Goal: Information Seeking & Learning: Learn about a topic

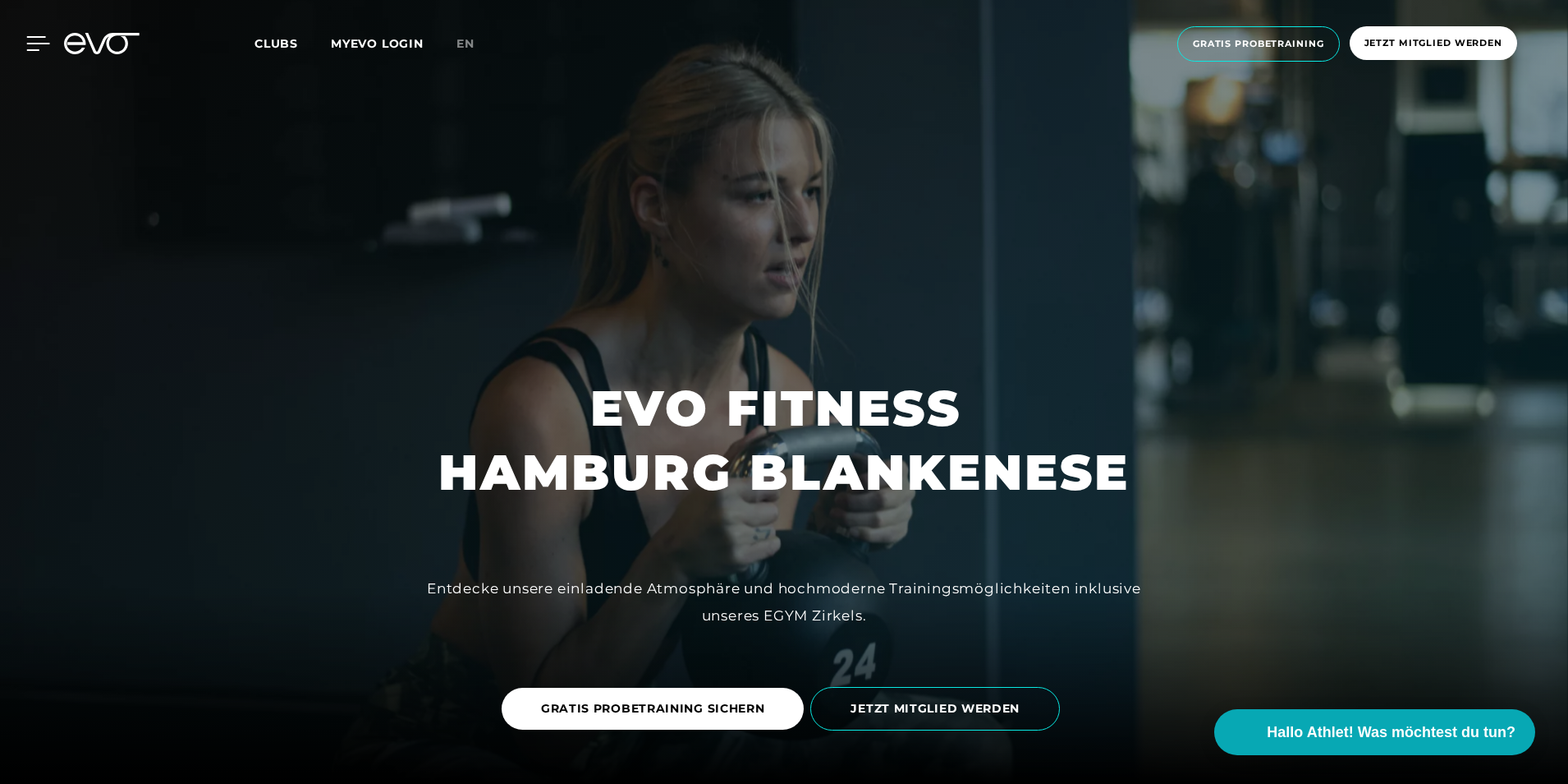
click at [42, 42] on icon at bounding box center [38, 43] width 24 height 15
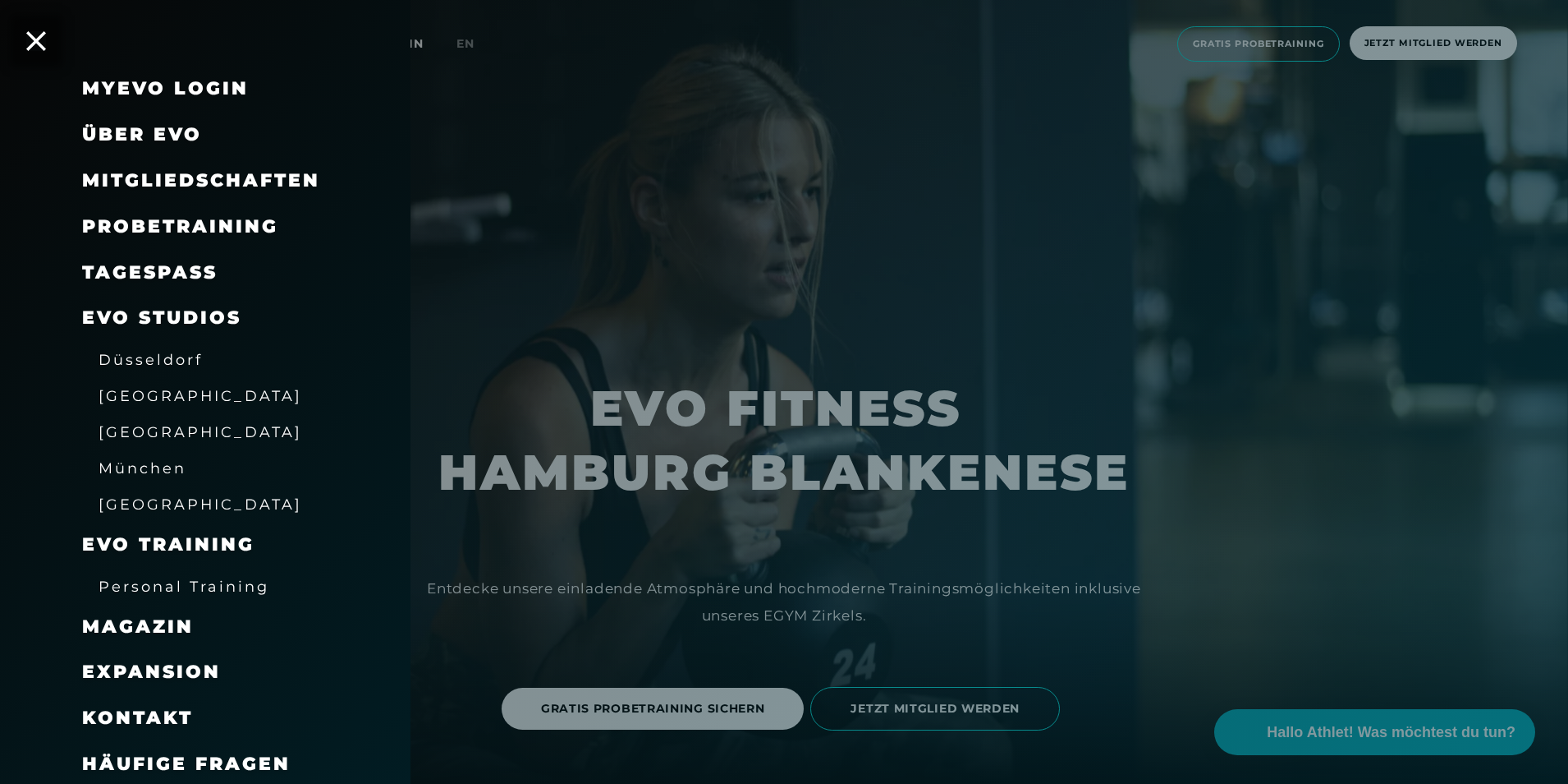
scroll to position [20, 0]
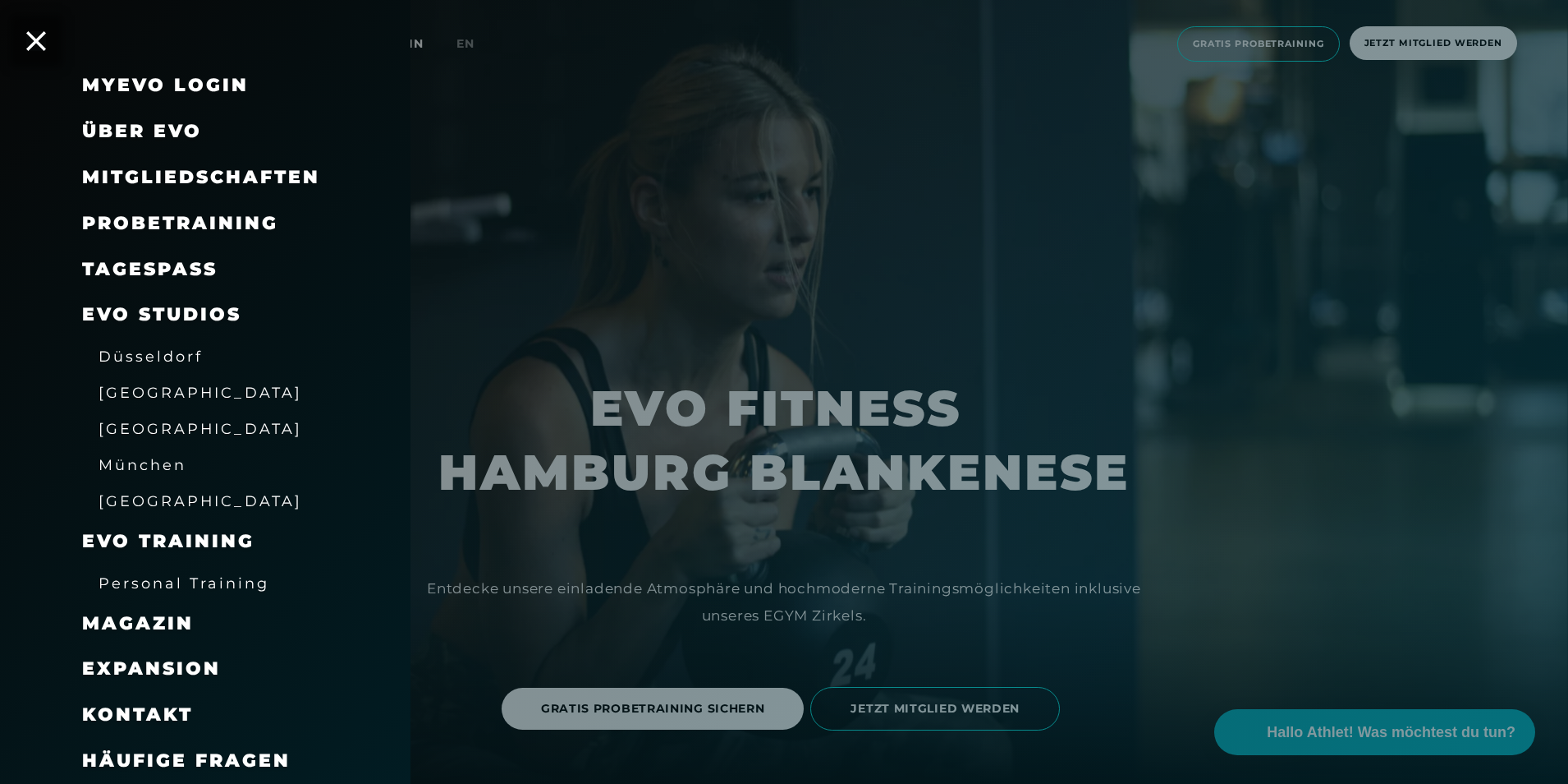
click at [142, 281] on div "TAGESPASS" at bounding box center [150, 269] width 136 height 27
click at [140, 278] on link "TAGESPASS" at bounding box center [150, 269] width 136 height 23
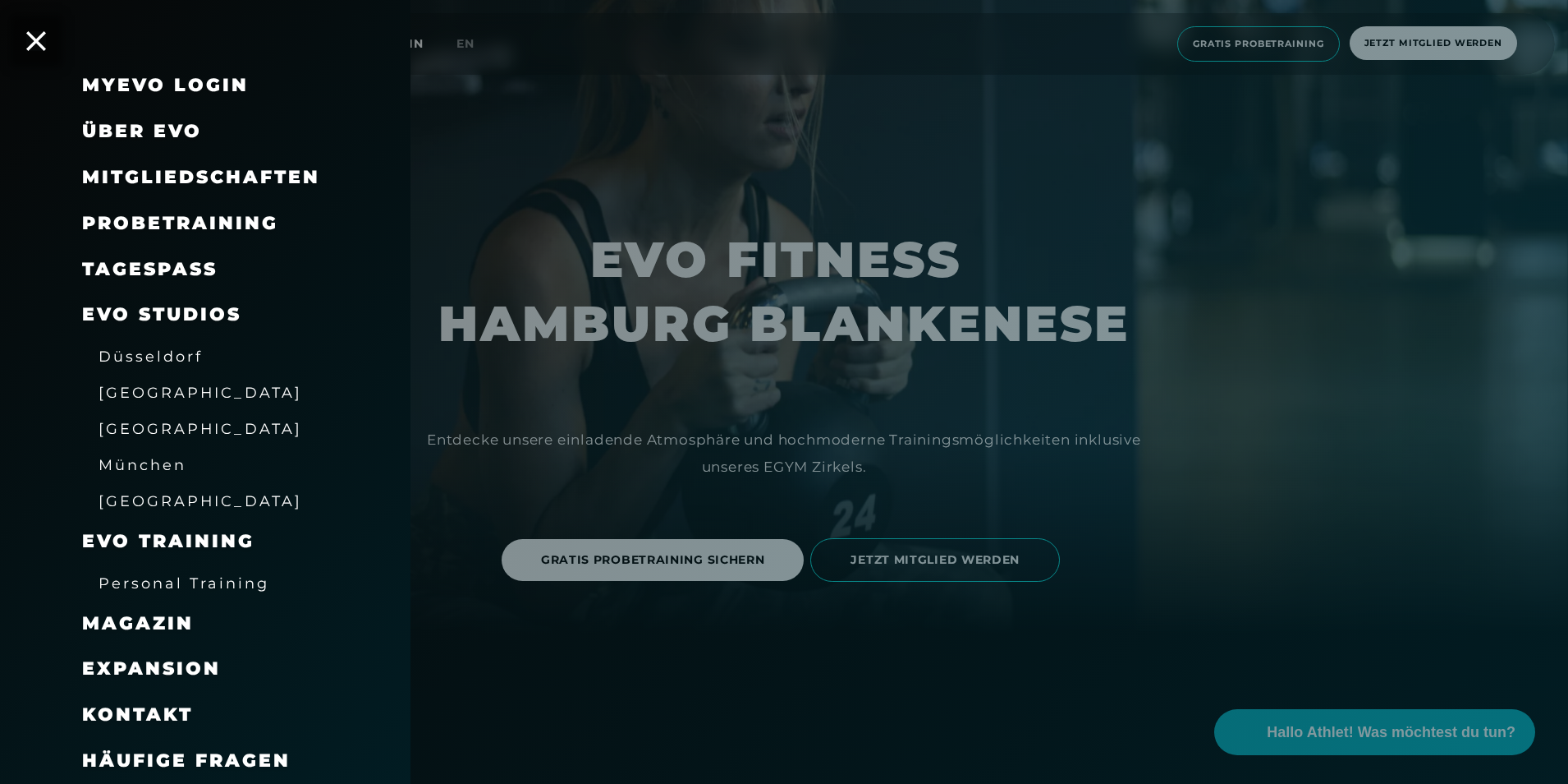
scroll to position [164, 0]
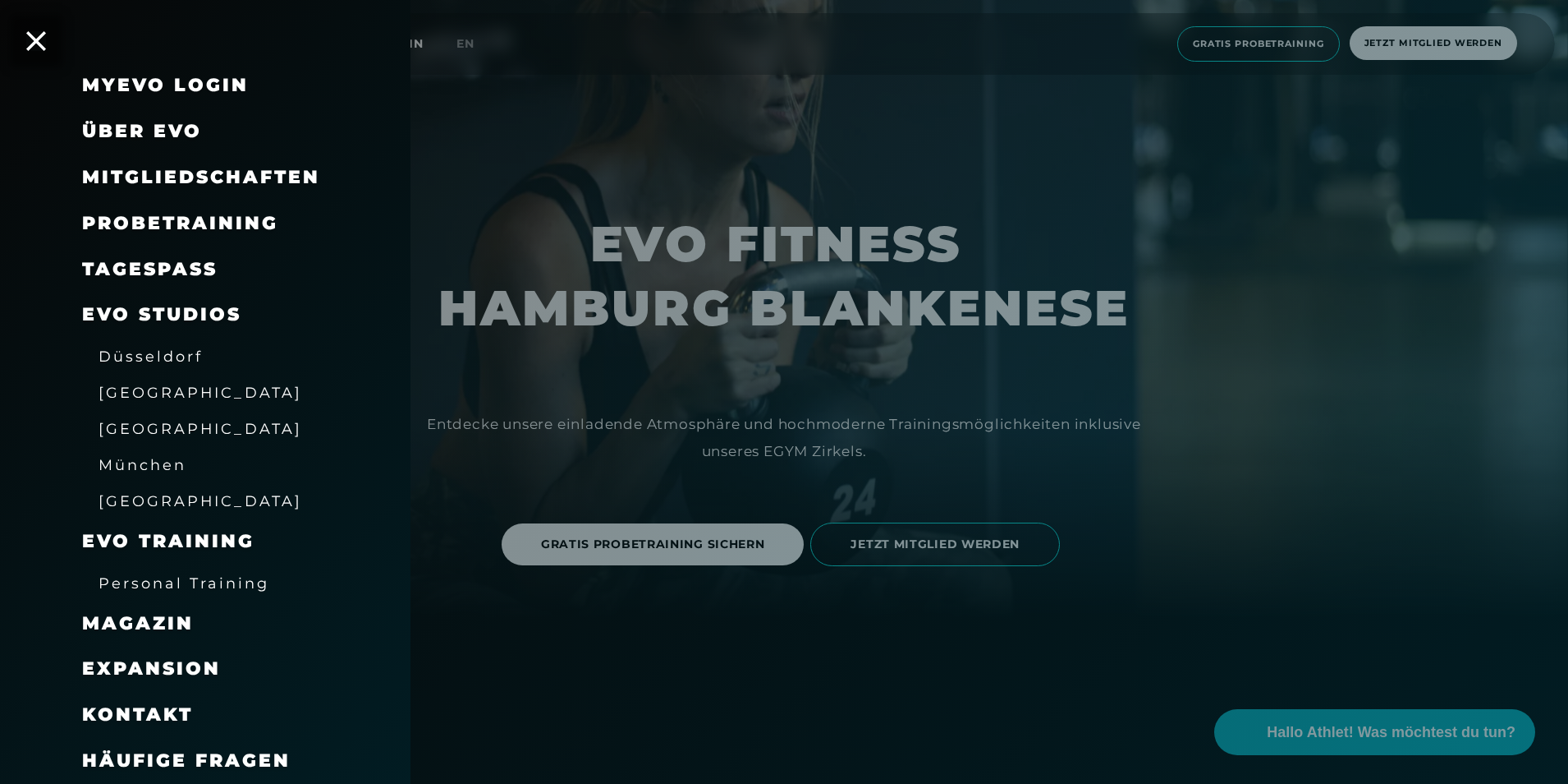
click at [175, 163] on div "Mitgliedschaften" at bounding box center [225, 177] width 287 height 46
click at [180, 182] on span "Mitgliedschaften" at bounding box center [201, 176] width 238 height 23
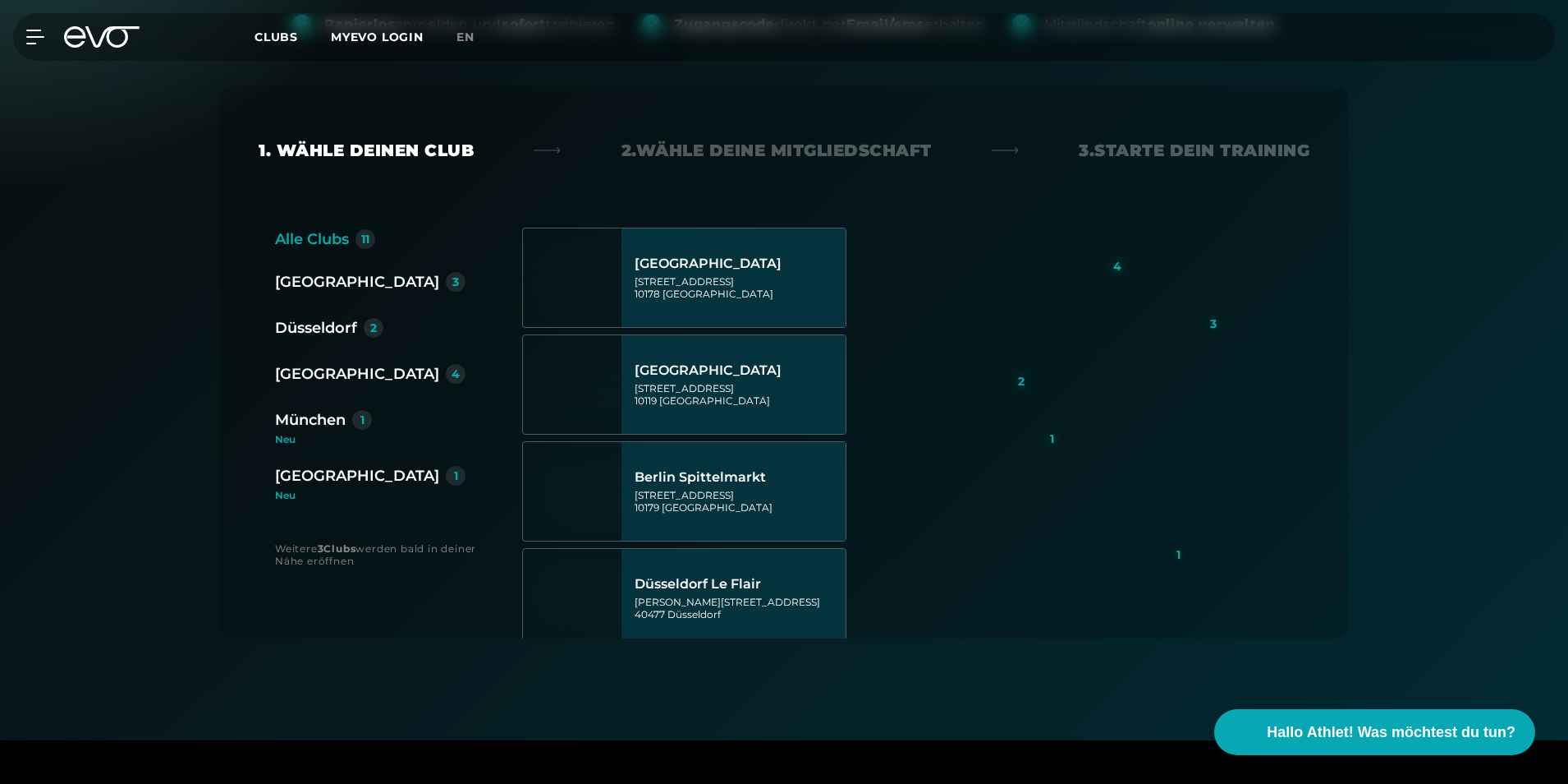
scroll to position [329, 0]
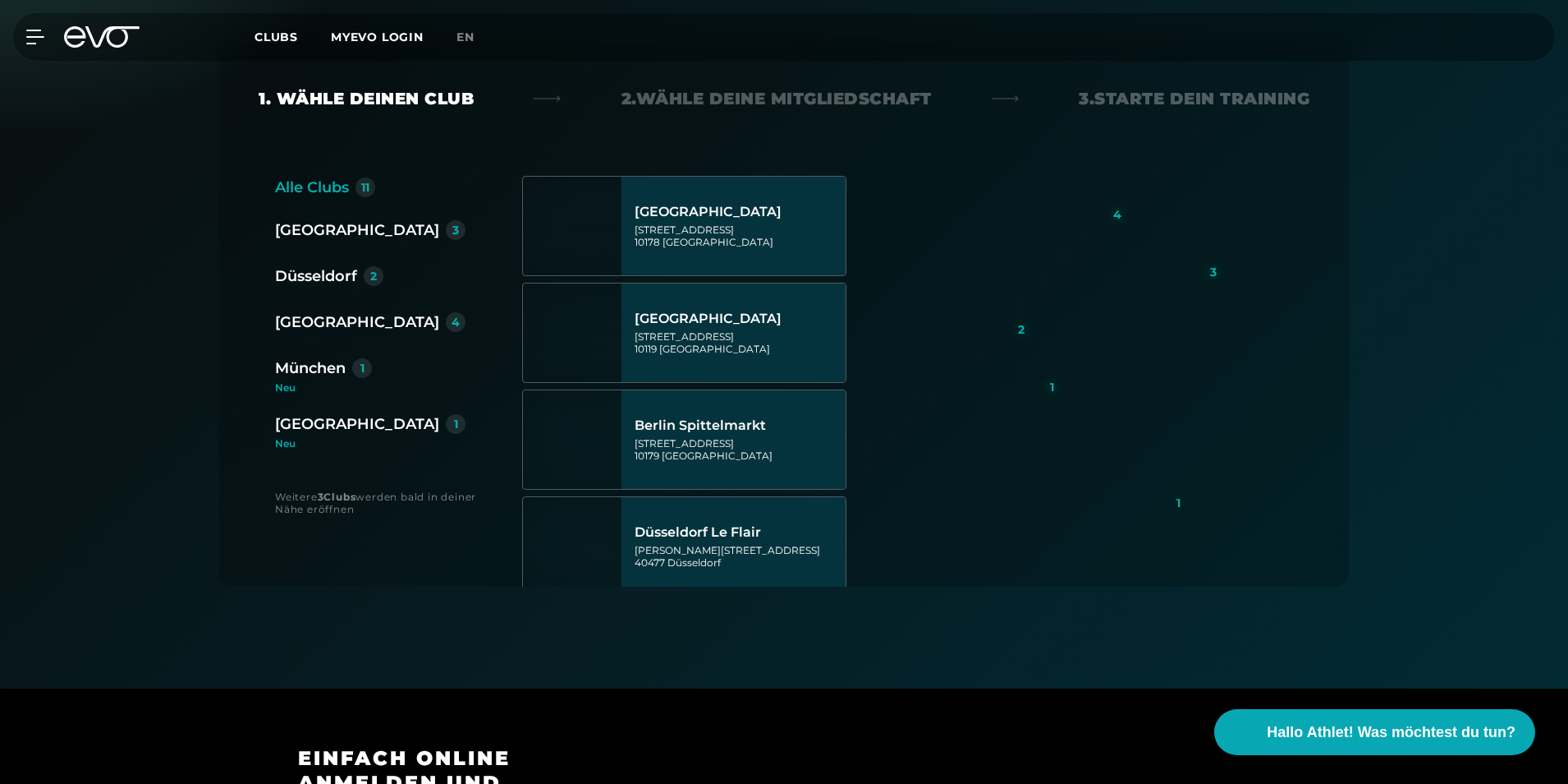
click at [310, 320] on div "[GEOGRAPHIC_DATA]" at bounding box center [356, 321] width 164 height 23
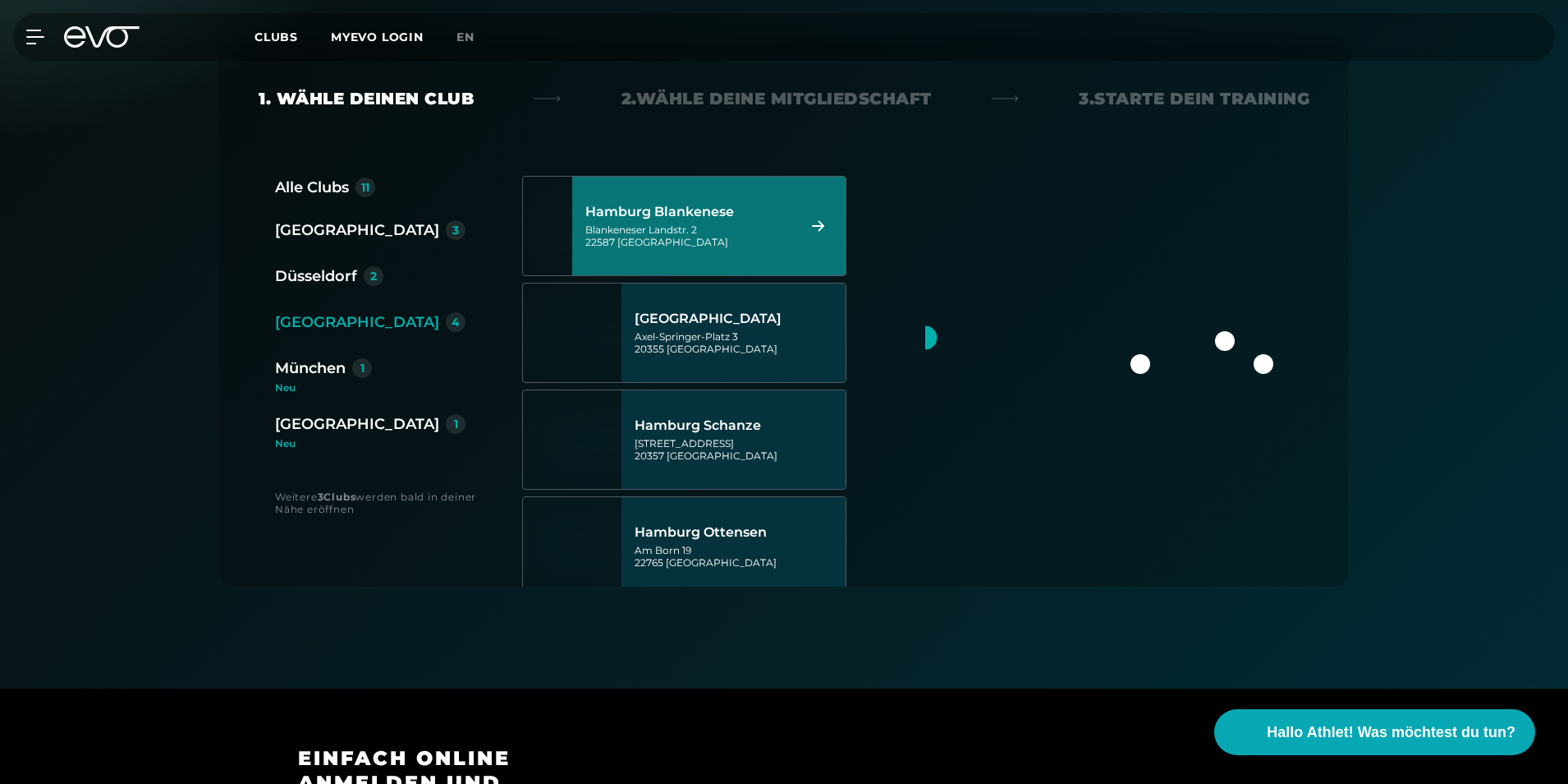
click at [676, 230] on div "Blankeneser Landstr. 2 22587 [GEOGRAPHIC_DATA]" at bounding box center [688, 235] width 206 height 25
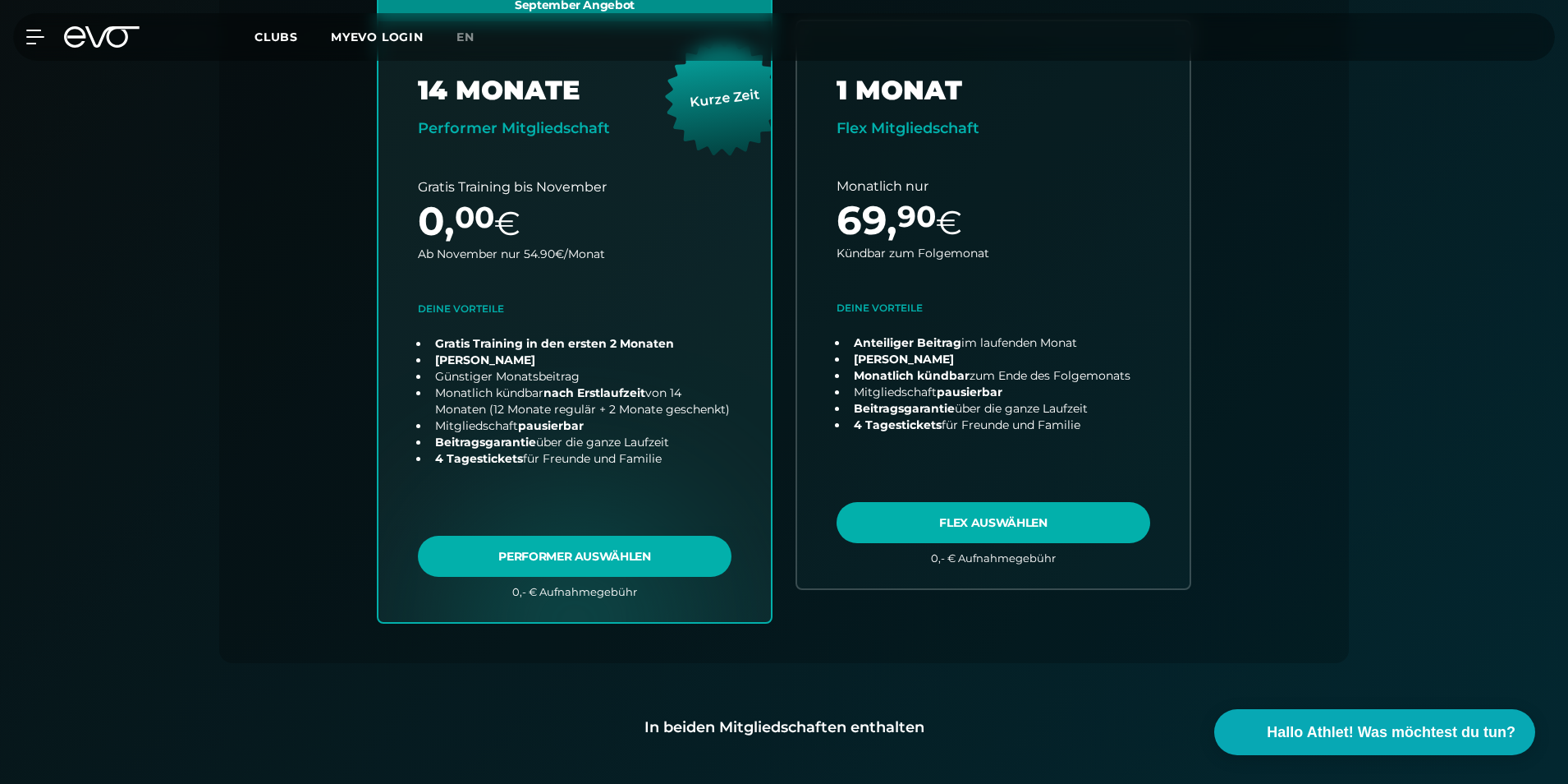
scroll to position [363, 0]
